Goal: Information Seeking & Learning: Check status

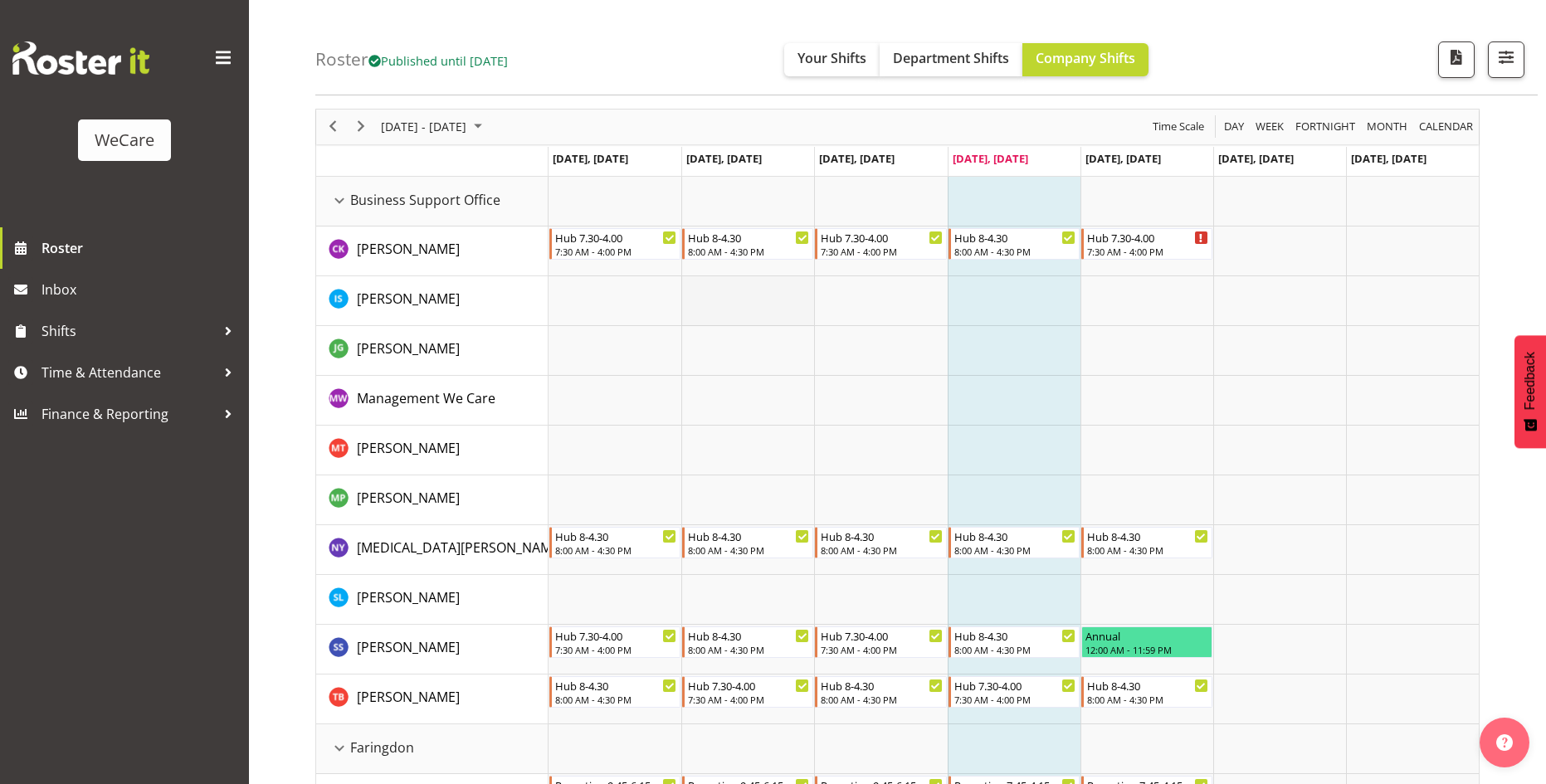
scroll to position [83, 0]
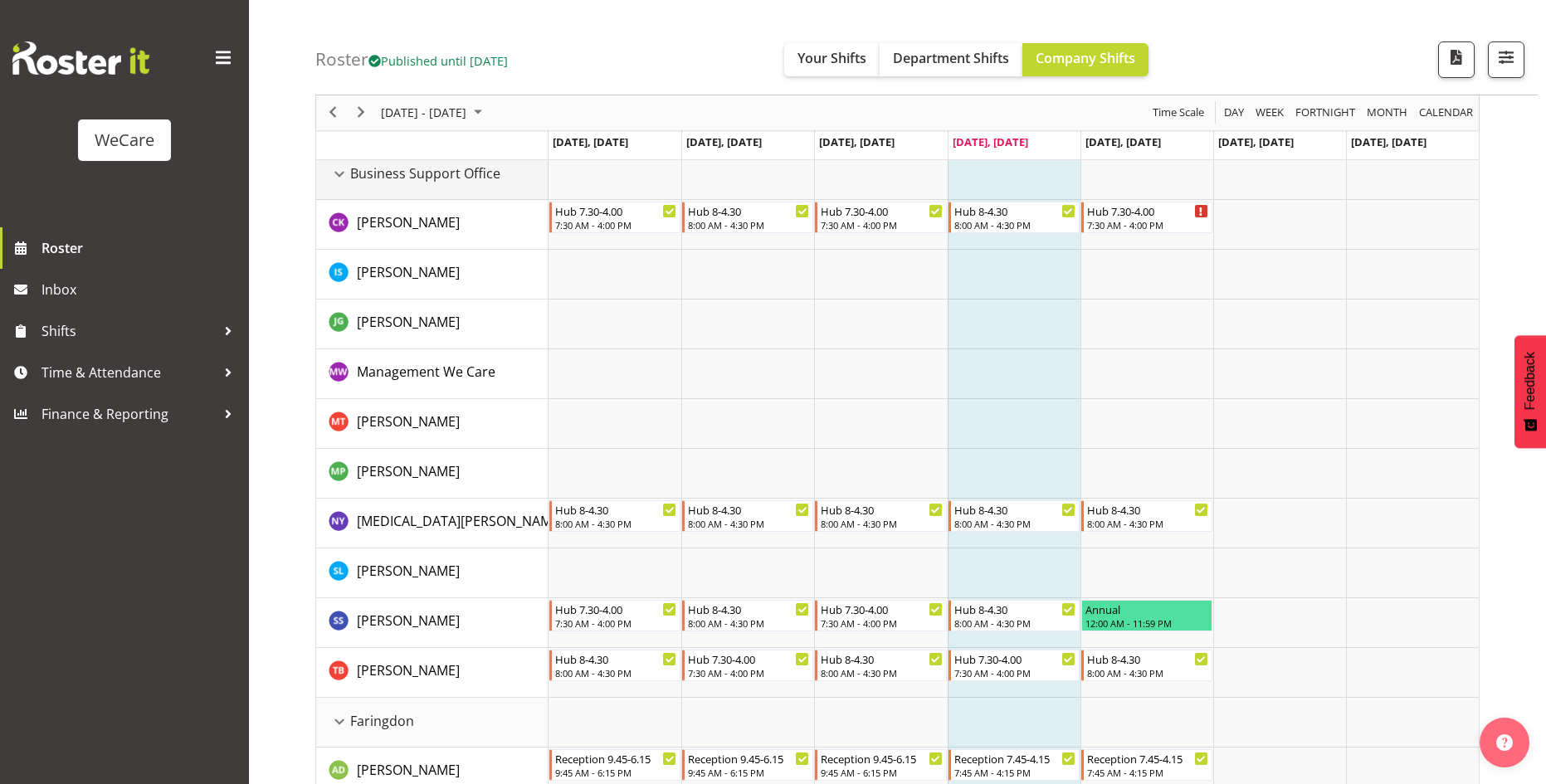
click at [339, 167] on div "Business Support Office resource" at bounding box center [339, 174] width 21 height 21
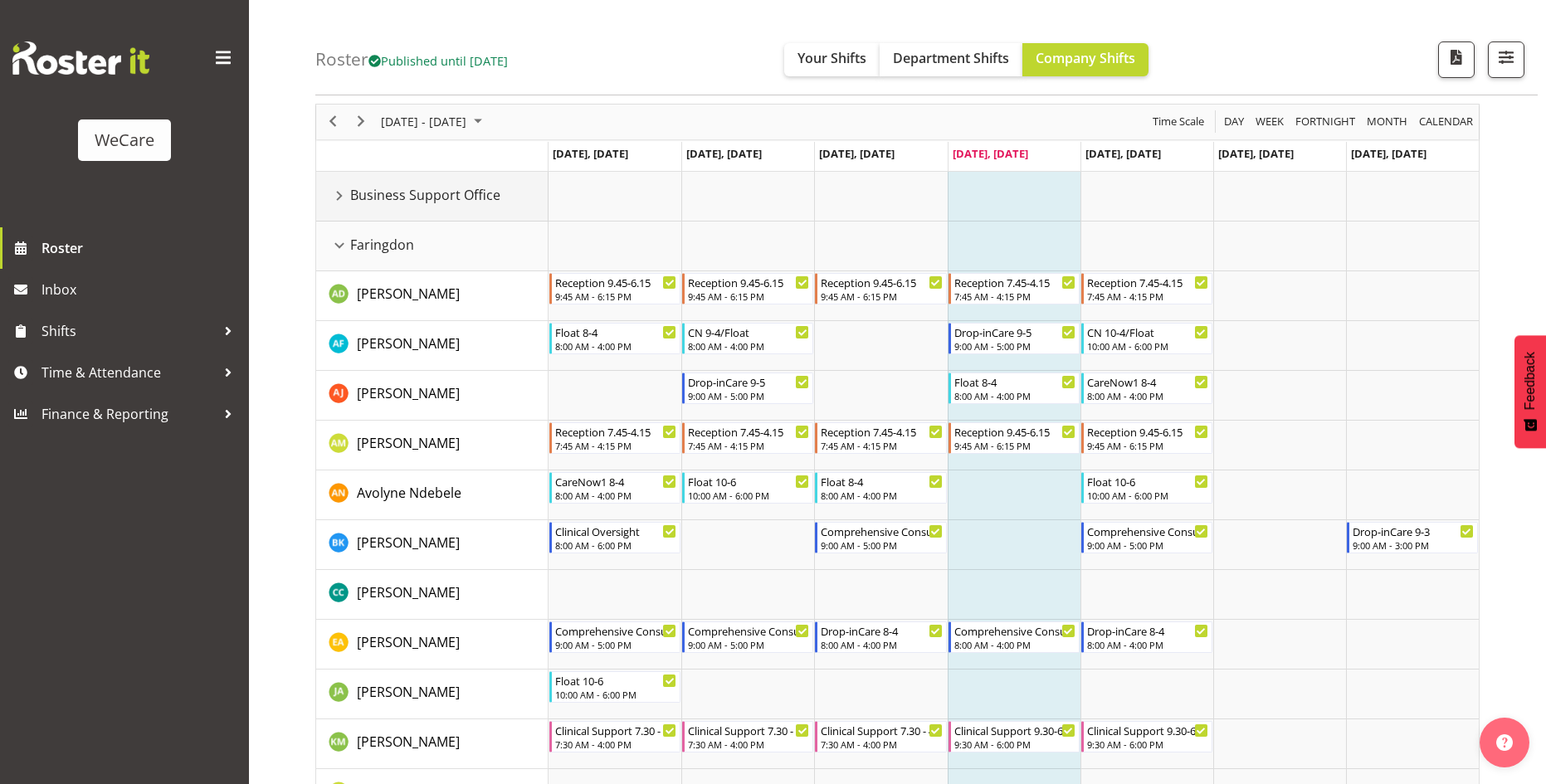
scroll to position [0, 0]
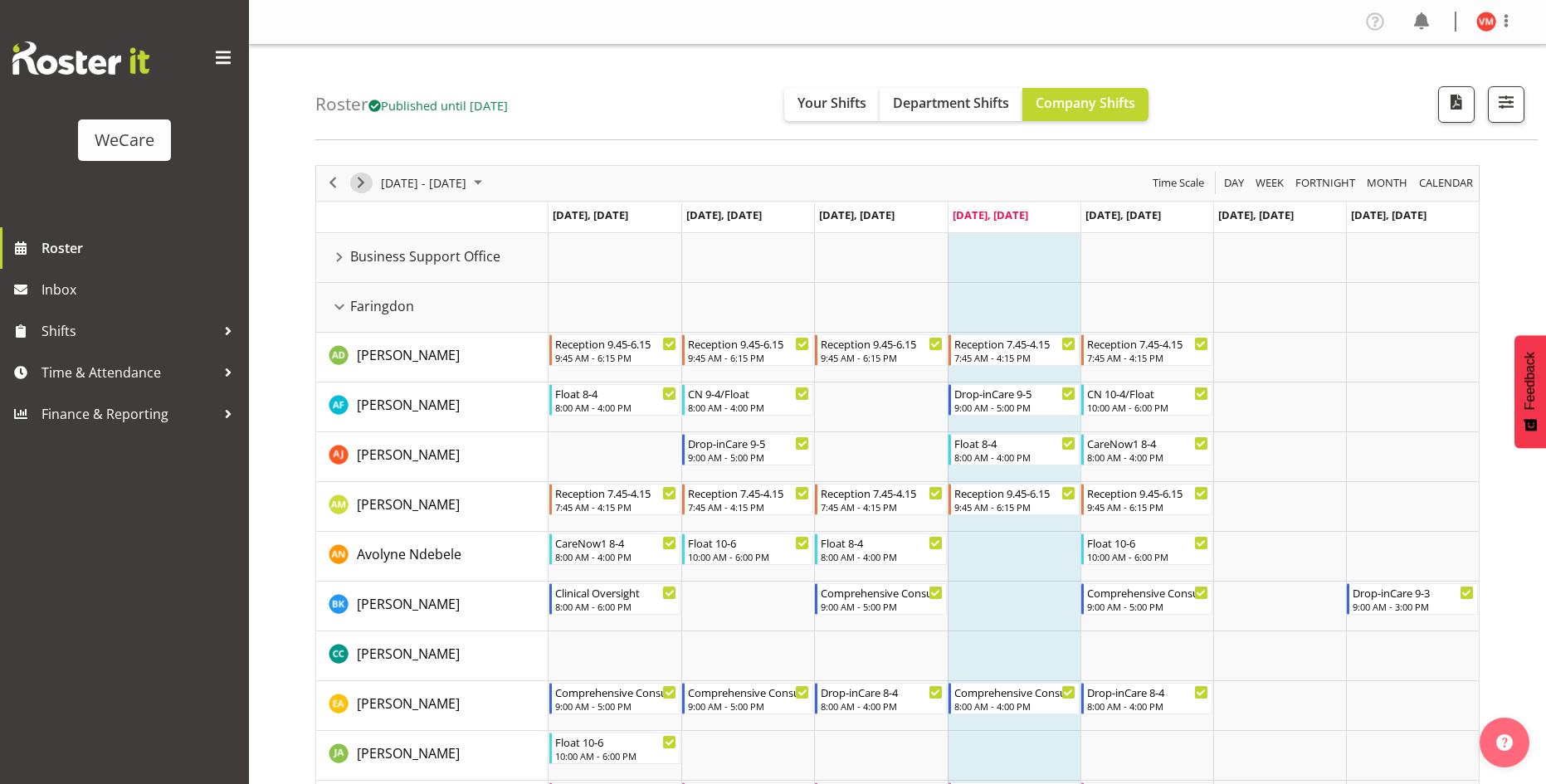
click at [362, 192] on span "Next" at bounding box center [361, 183] width 20 height 20
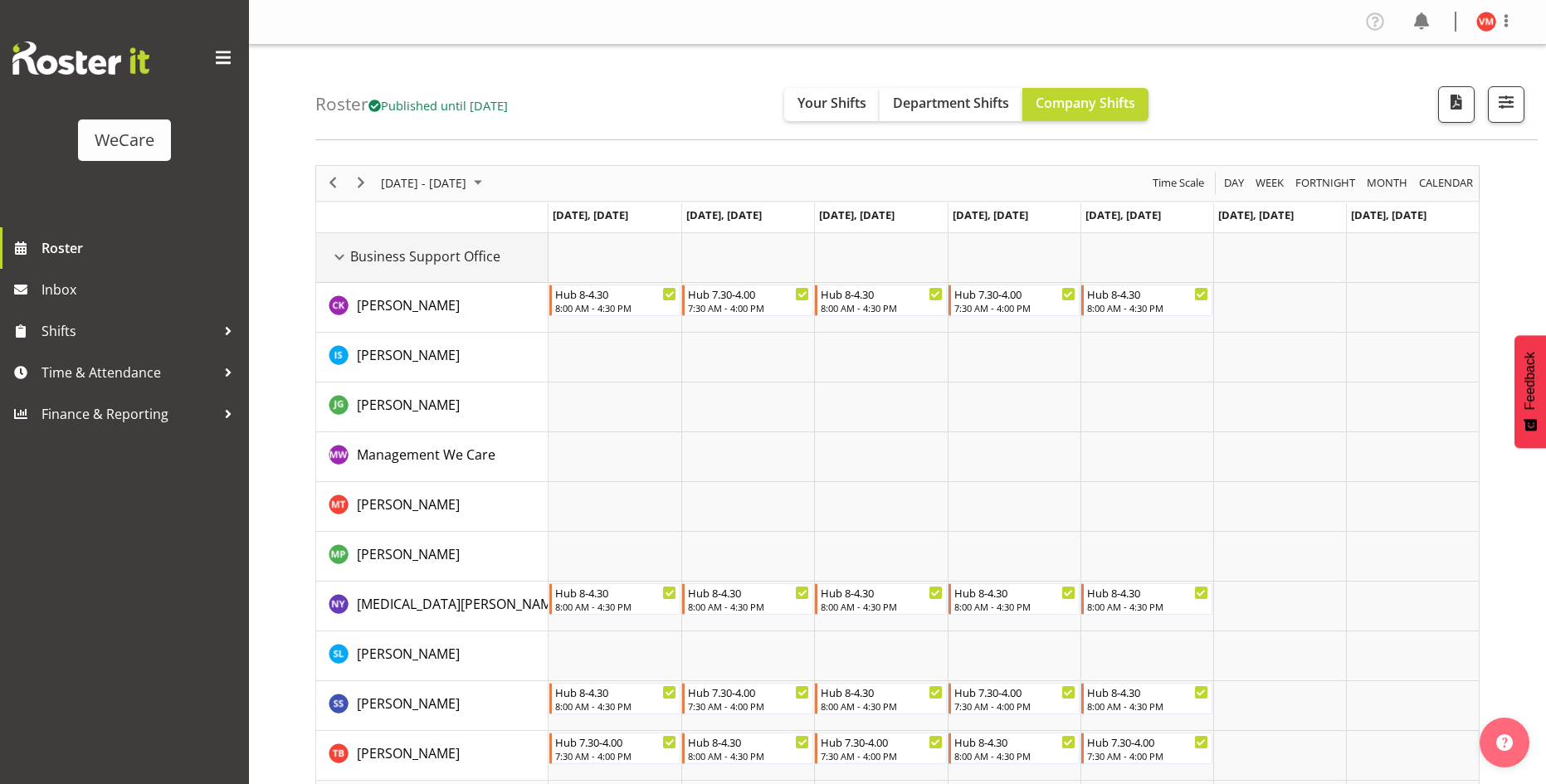
click at [339, 260] on div "Business Support Office resource" at bounding box center [339, 257] width 21 height 21
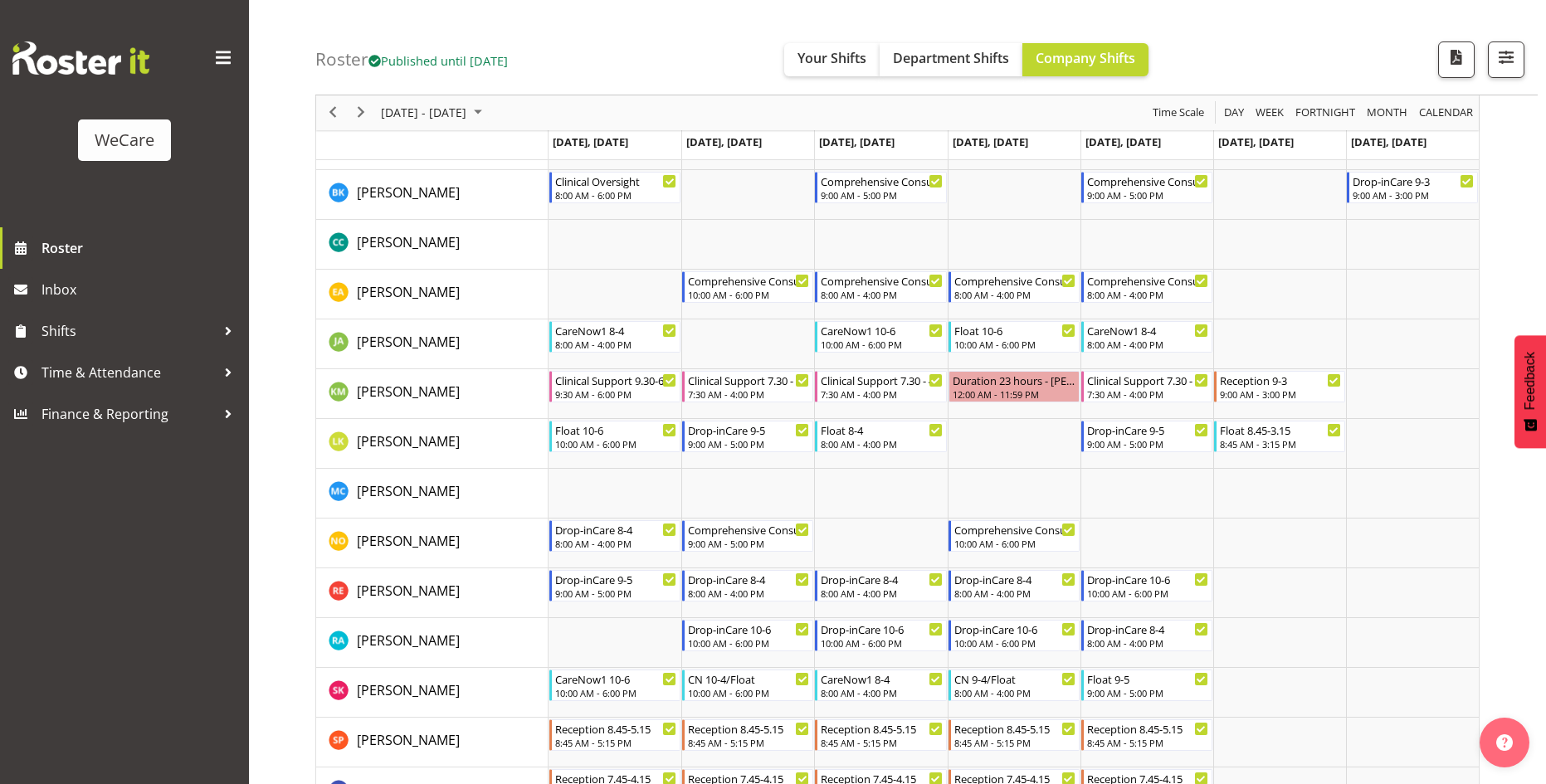
scroll to position [581, 0]
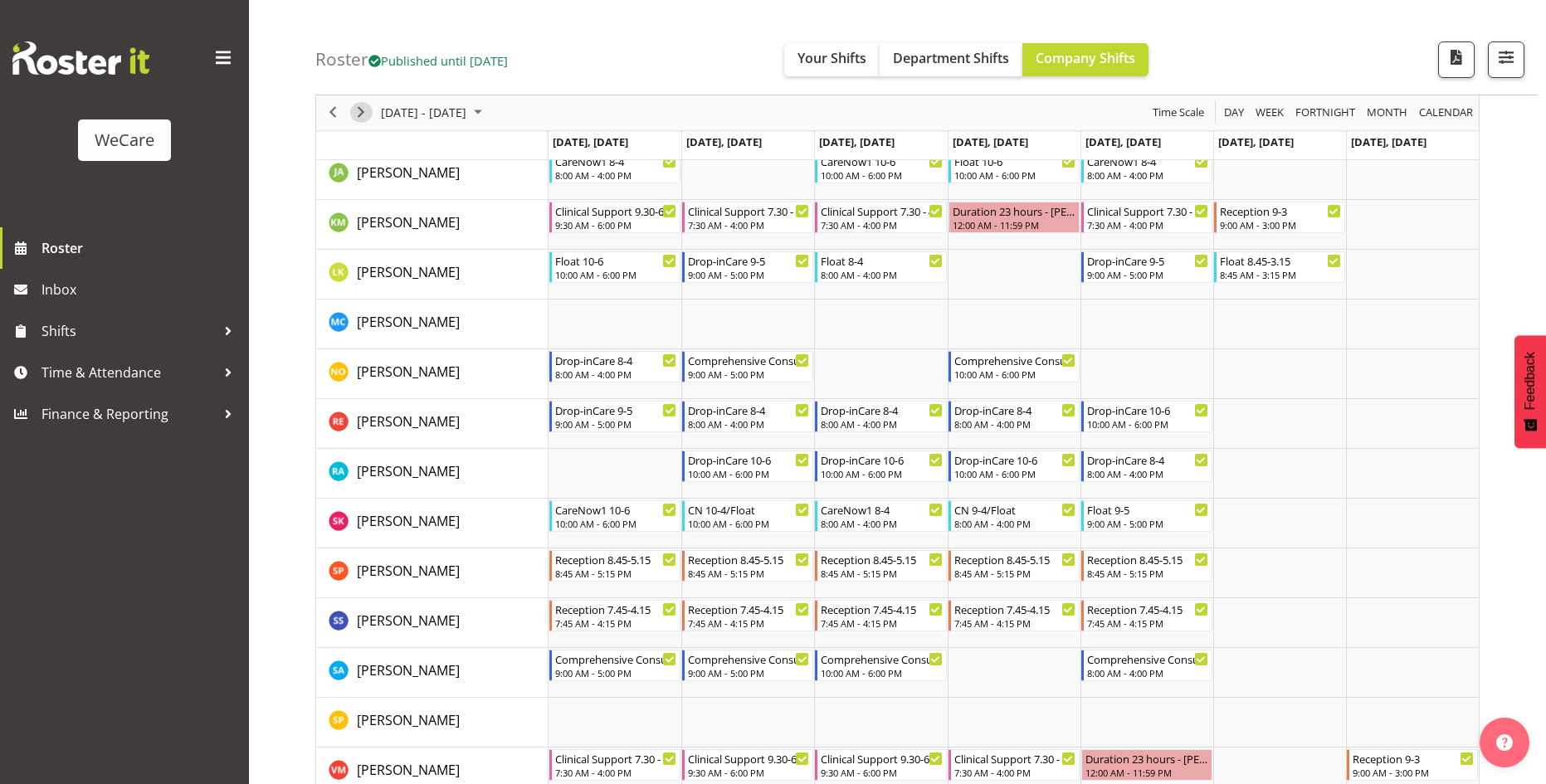
click at [358, 112] on span "Next" at bounding box center [361, 112] width 20 height 20
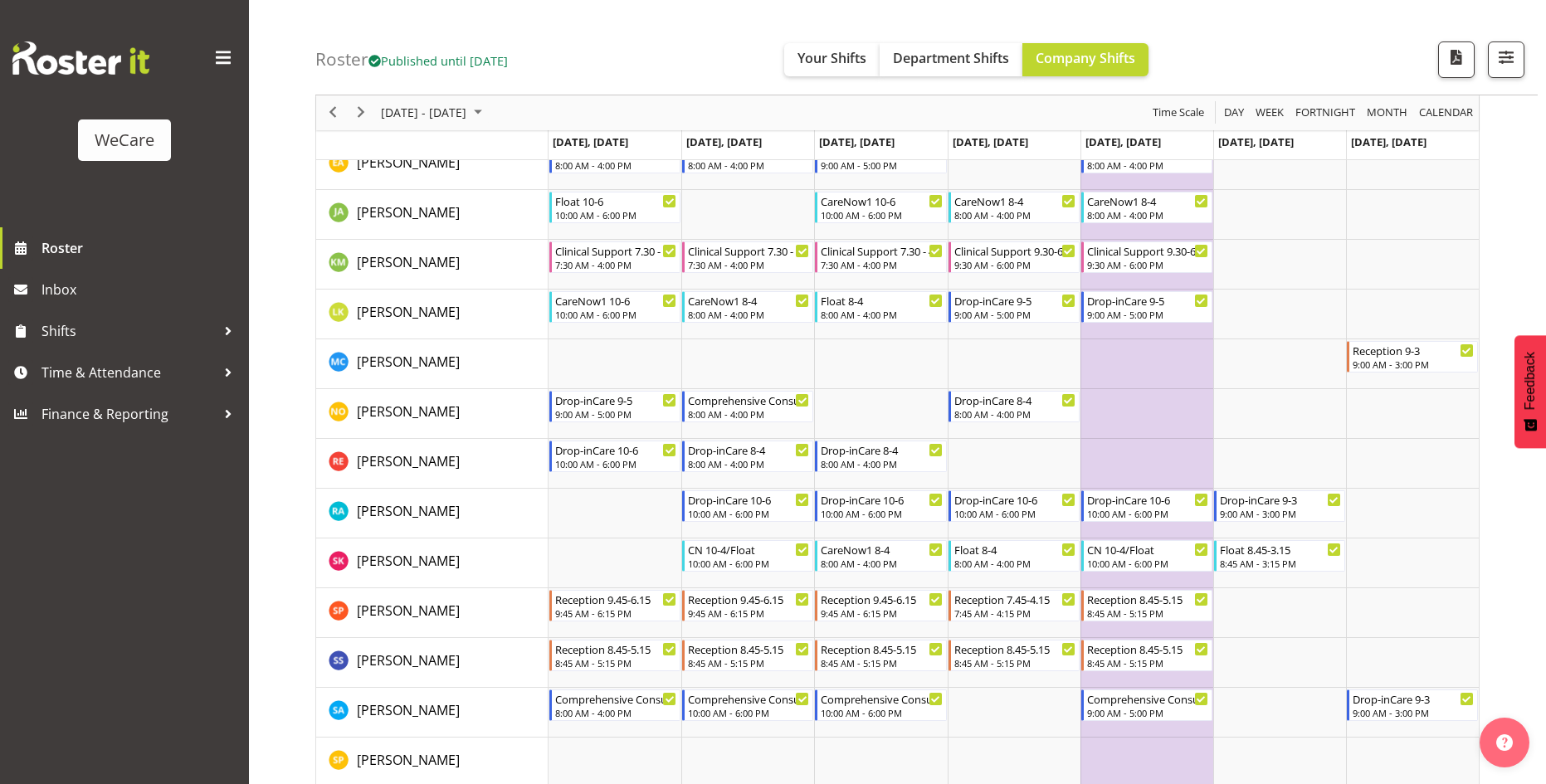
scroll to position [1079, 0]
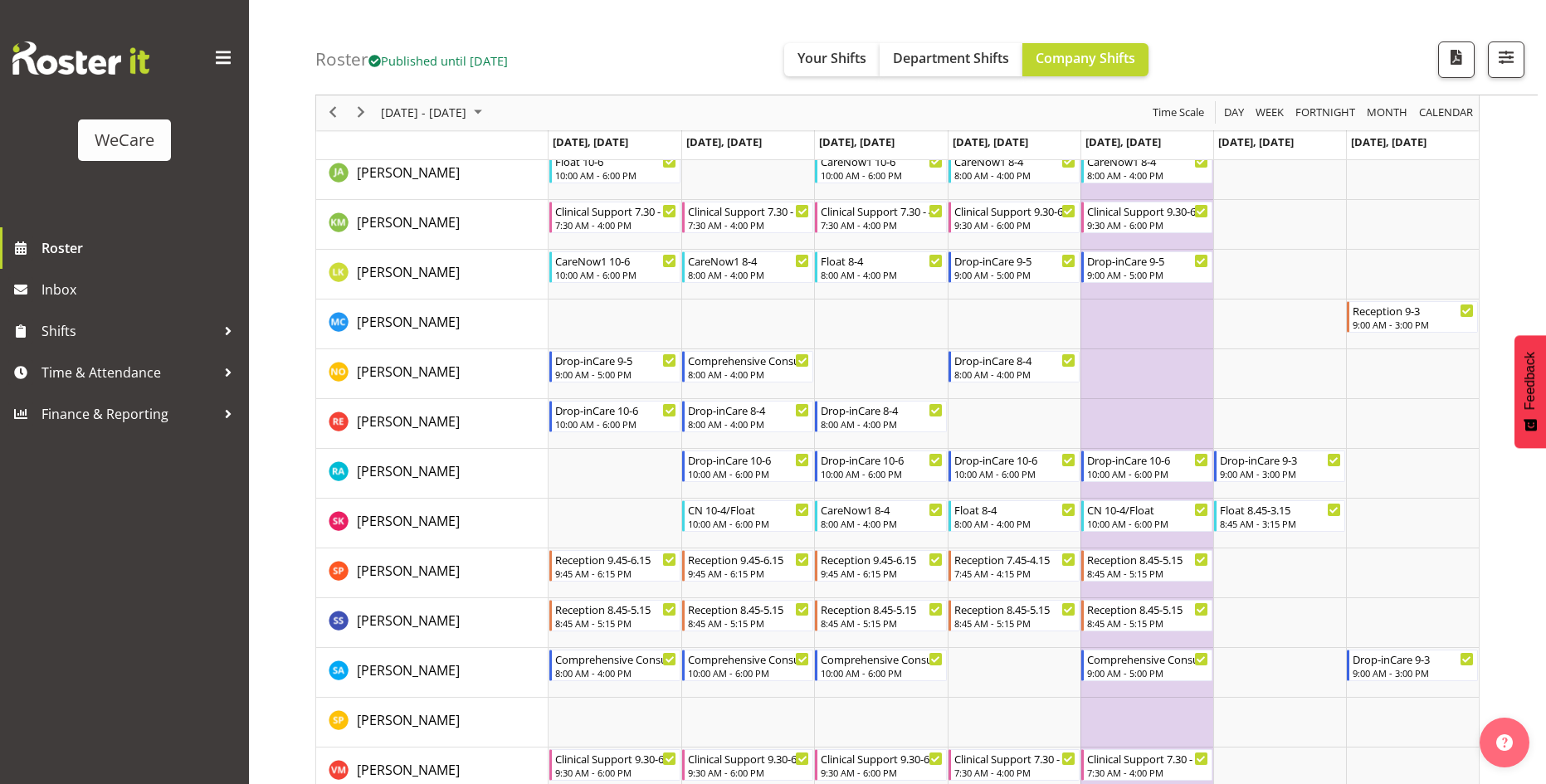
click at [78, 613] on div "WeCare Roster Inbox Shifts Time & Attendance Finance & Reporting" at bounding box center [124, 392] width 249 height 784
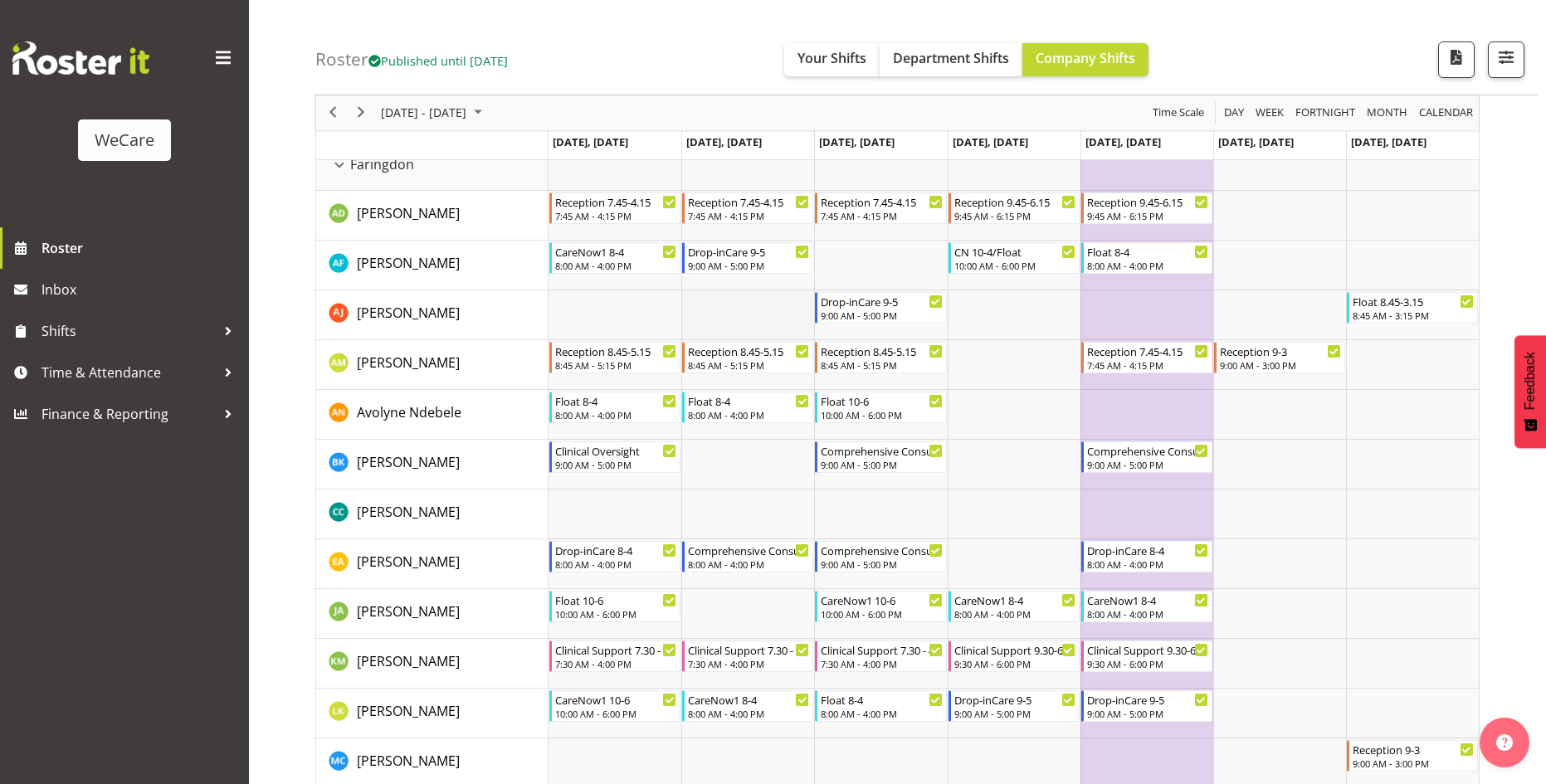
scroll to position [747, 0]
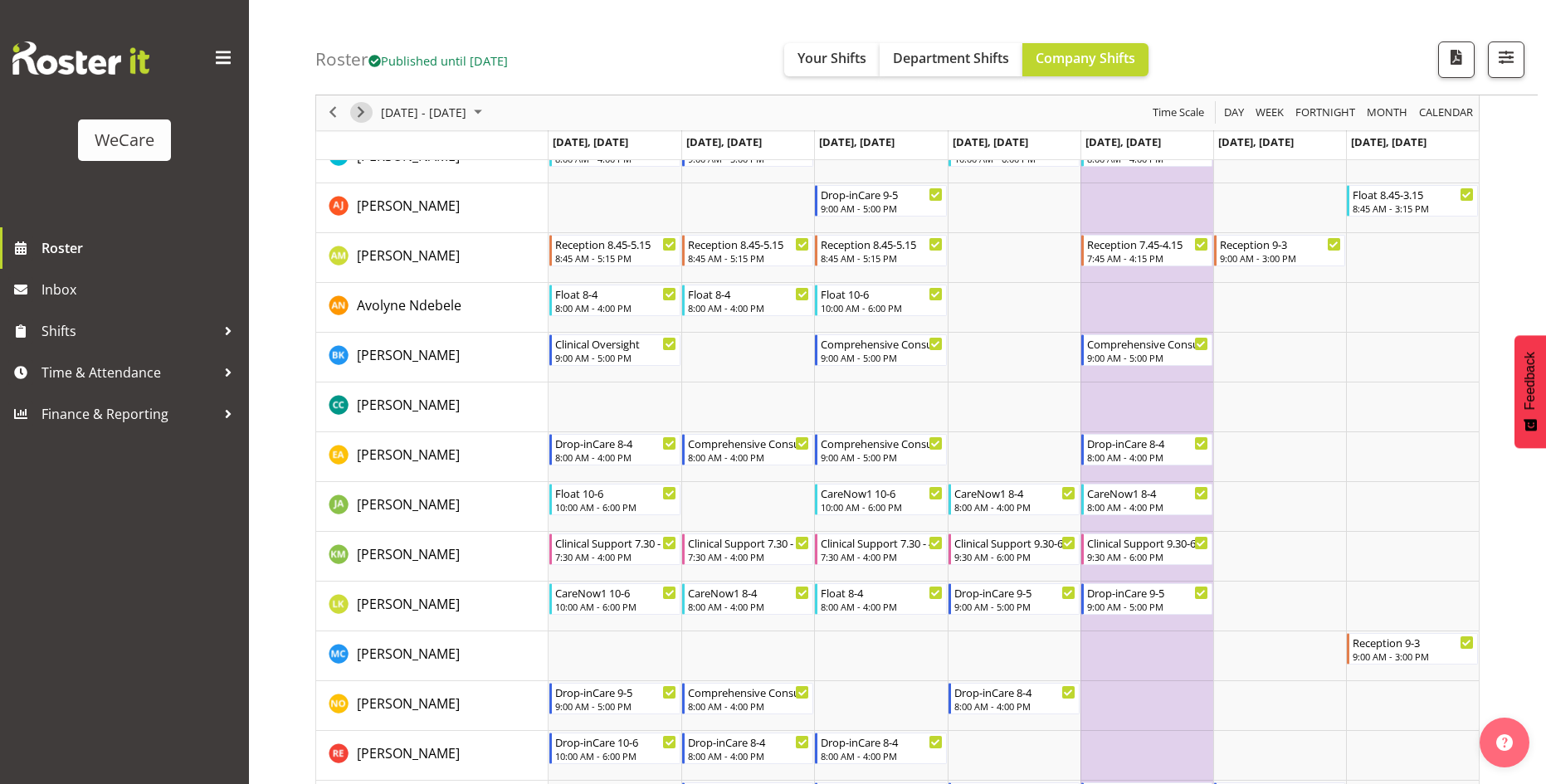
click at [366, 108] on span "Next" at bounding box center [361, 112] width 20 height 20
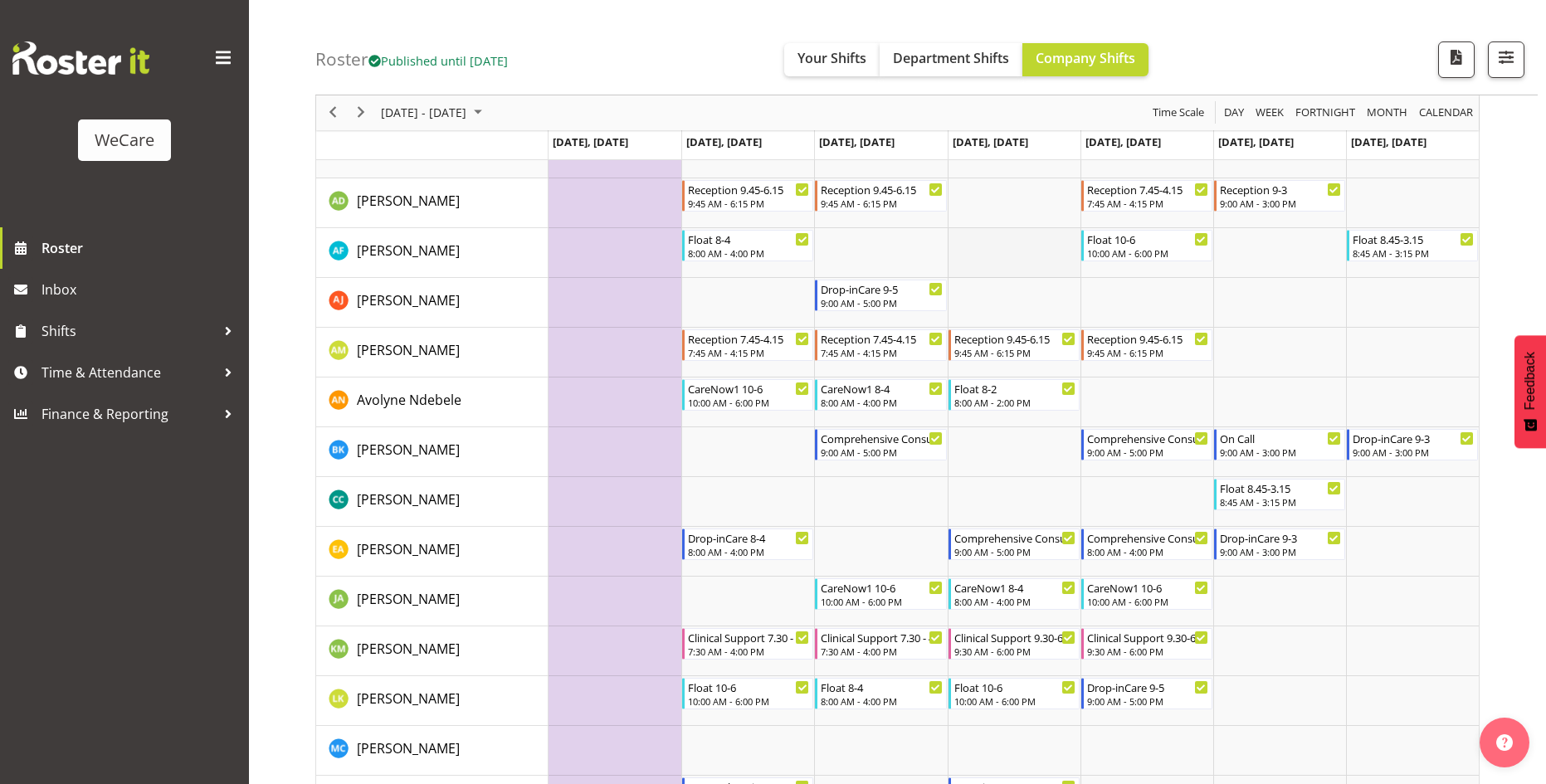
scroll to position [747, 0]
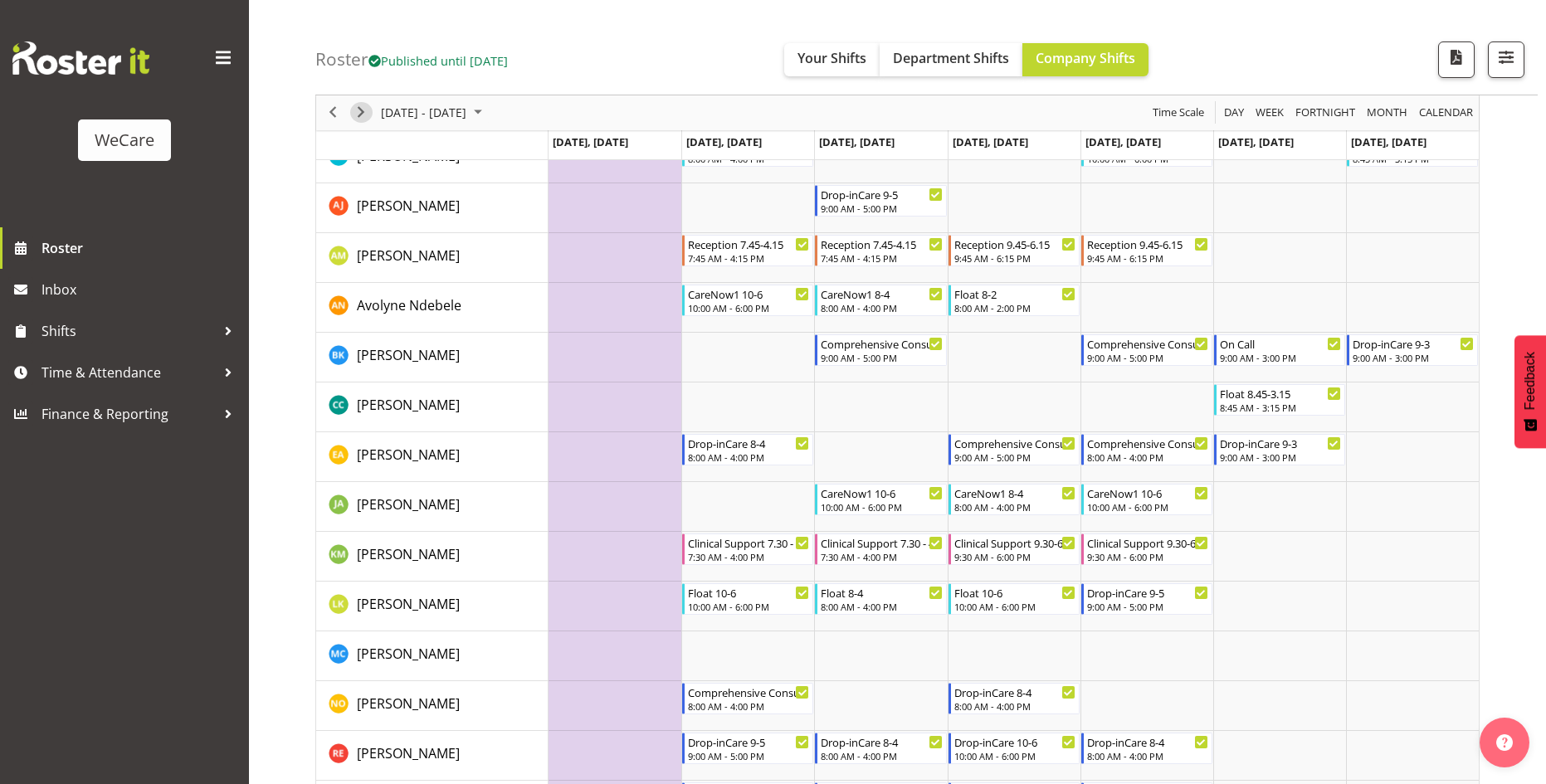
click at [365, 110] on span "Next" at bounding box center [361, 112] width 20 height 20
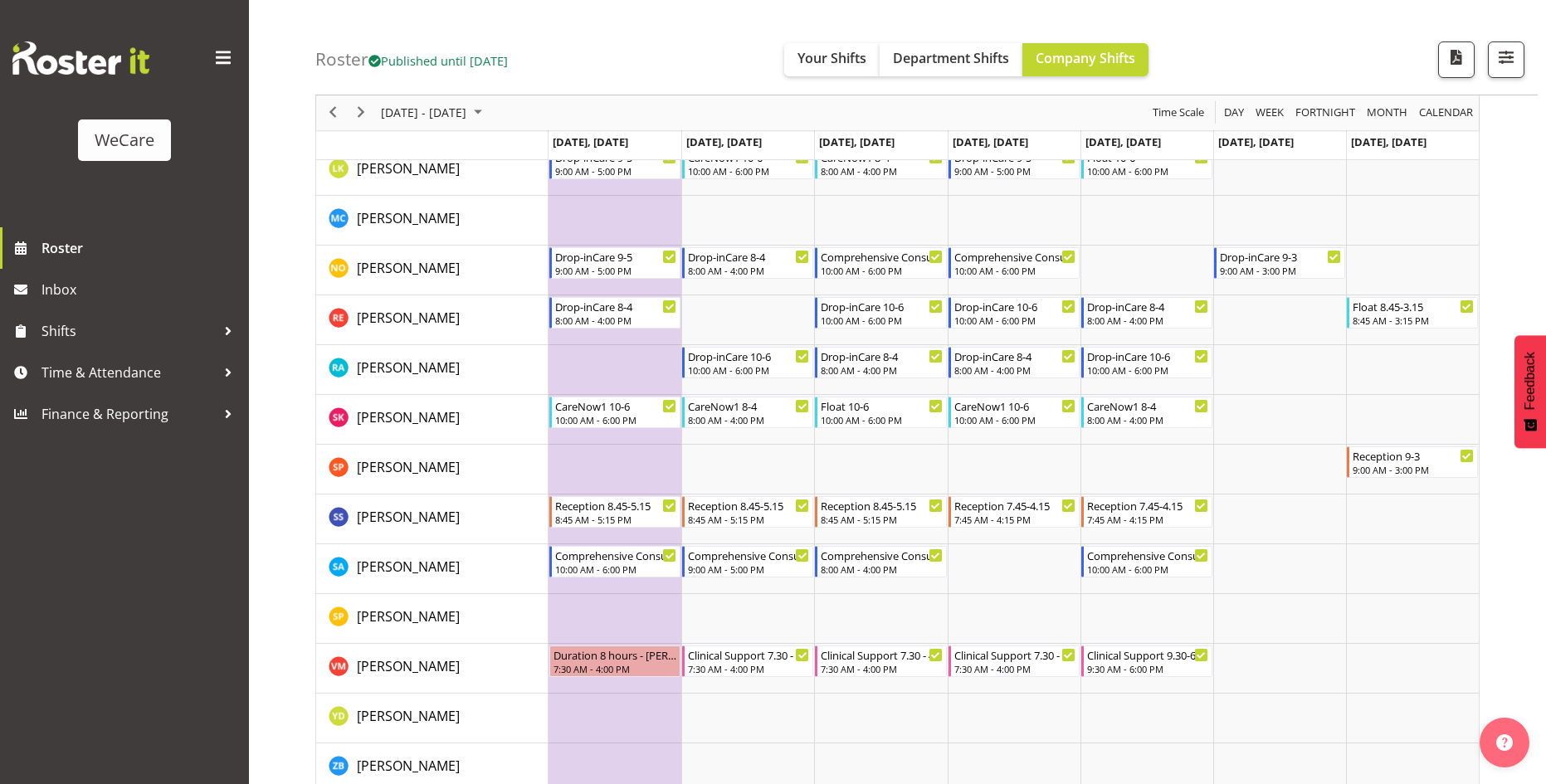
scroll to position [1245, 0]
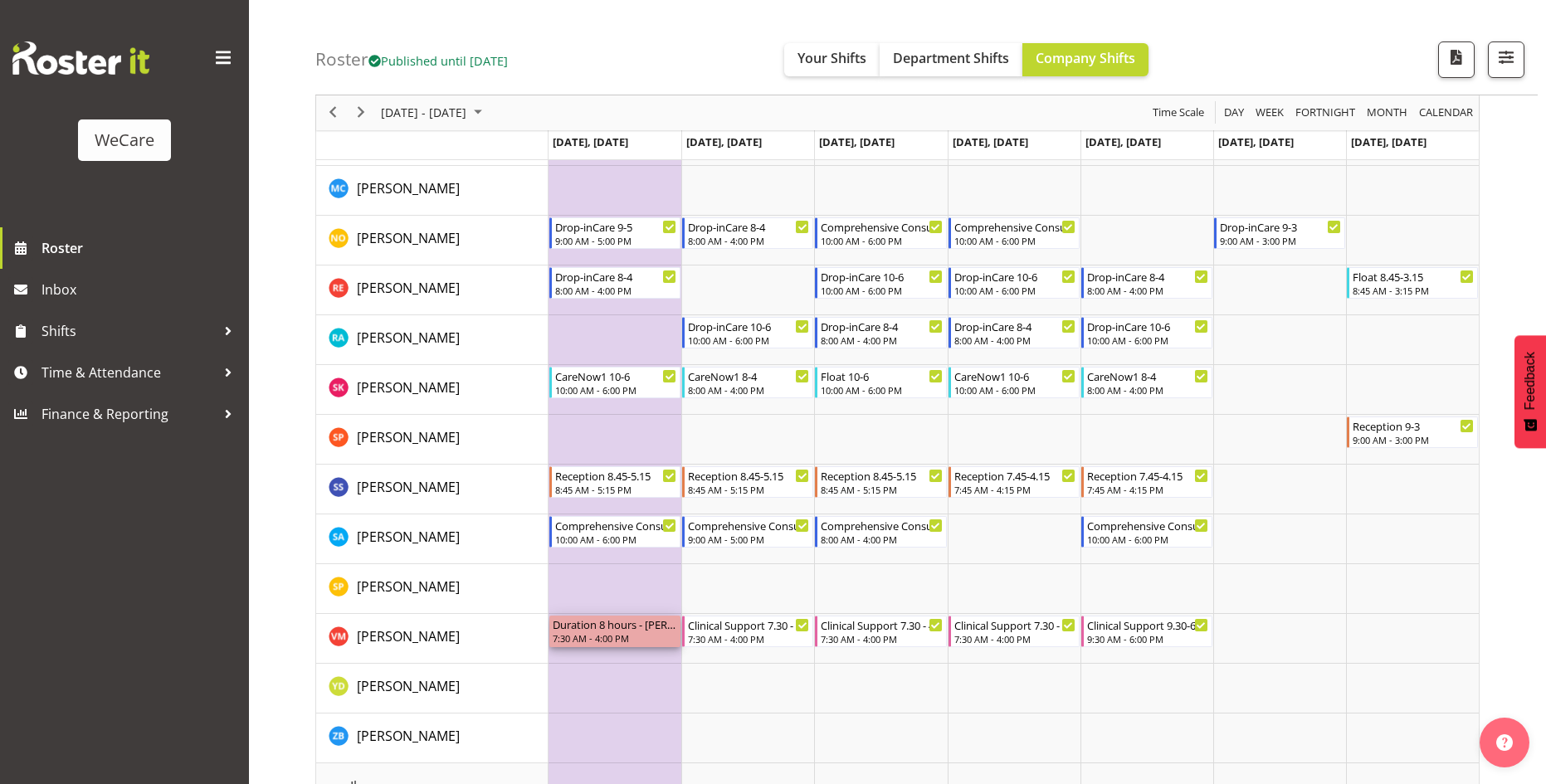
click at [629, 634] on div "7:30 AM - 4:00 PM" at bounding box center [615, 638] width 125 height 13
click at [772, 686] on td "Timeline Week of November 6, 2025" at bounding box center [748, 689] width 133 height 50
click at [362, 113] on span "Next" at bounding box center [361, 112] width 20 height 20
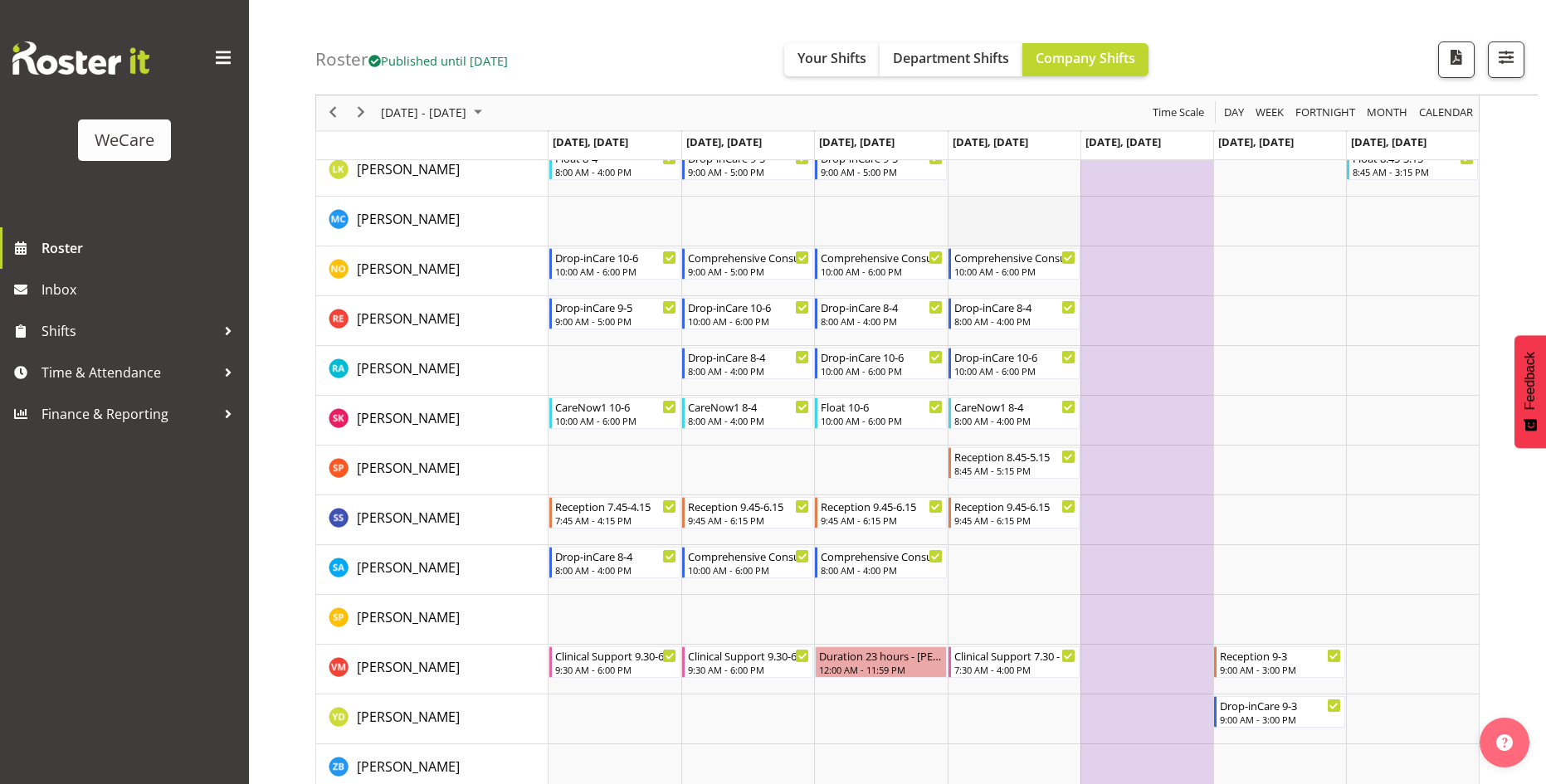
scroll to position [1245, 0]
